Goal: Task Accomplishment & Management: Manage account settings

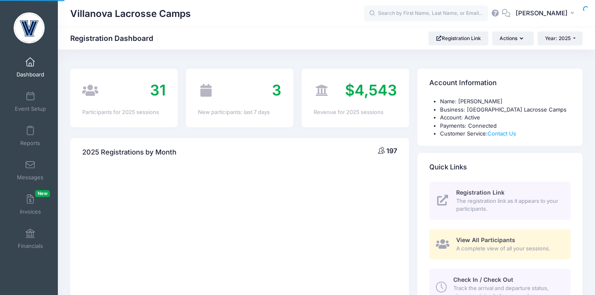
select select
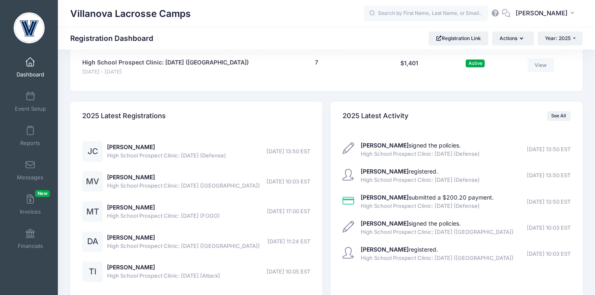
scroll to position [698, 0]
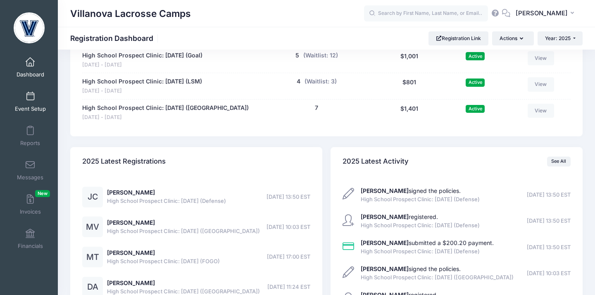
click at [27, 102] on link "Event Setup" at bounding box center [30, 101] width 39 height 29
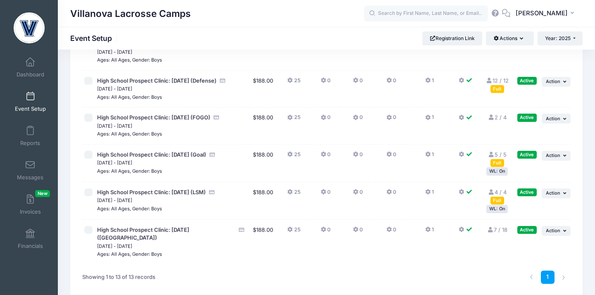
scroll to position [347, 0]
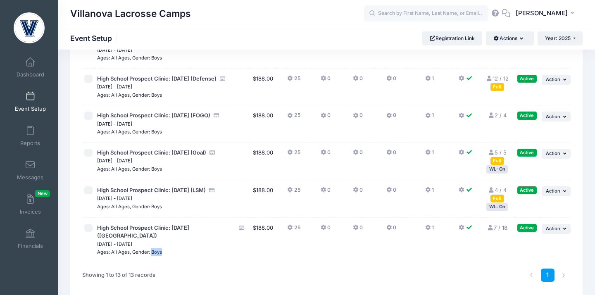
drag, startPoint x: 162, startPoint y: 237, endPoint x: 152, endPoint y: 236, distance: 10.8
click at [152, 248] on div "Ages: All Ages, Gender: Boys" at bounding box center [172, 252] width 150 height 8
click at [152, 249] on small "Ages: All Ages, Gender: Boys" at bounding box center [129, 252] width 65 height 6
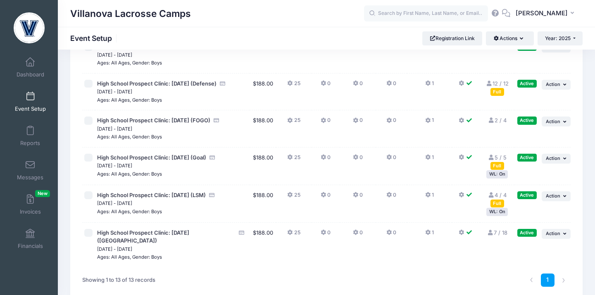
scroll to position [344, 0]
